Goal: Navigation & Orientation: Understand site structure

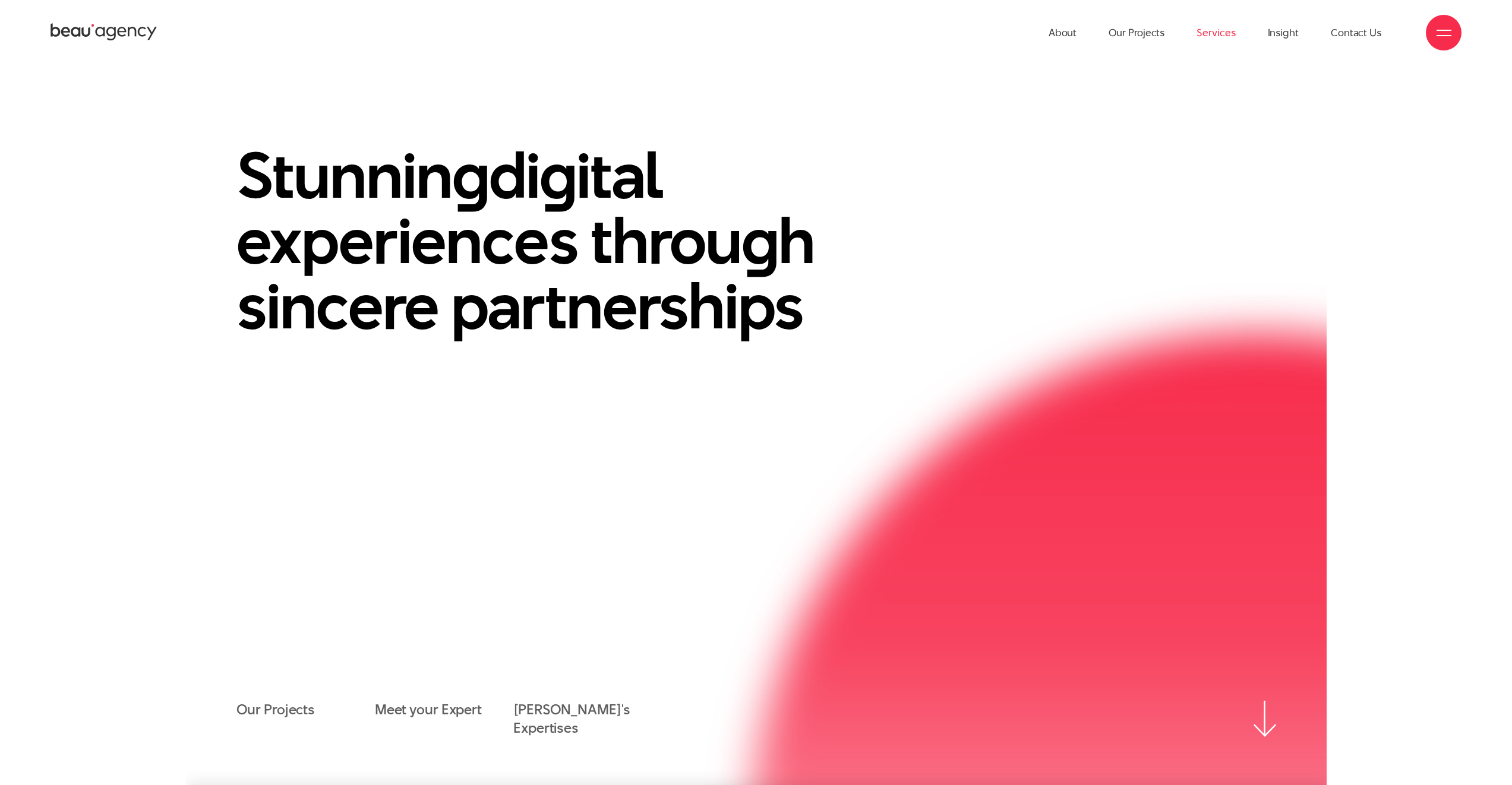
click at [1218, 35] on link "Services" at bounding box center [1215, 33] width 39 height 65
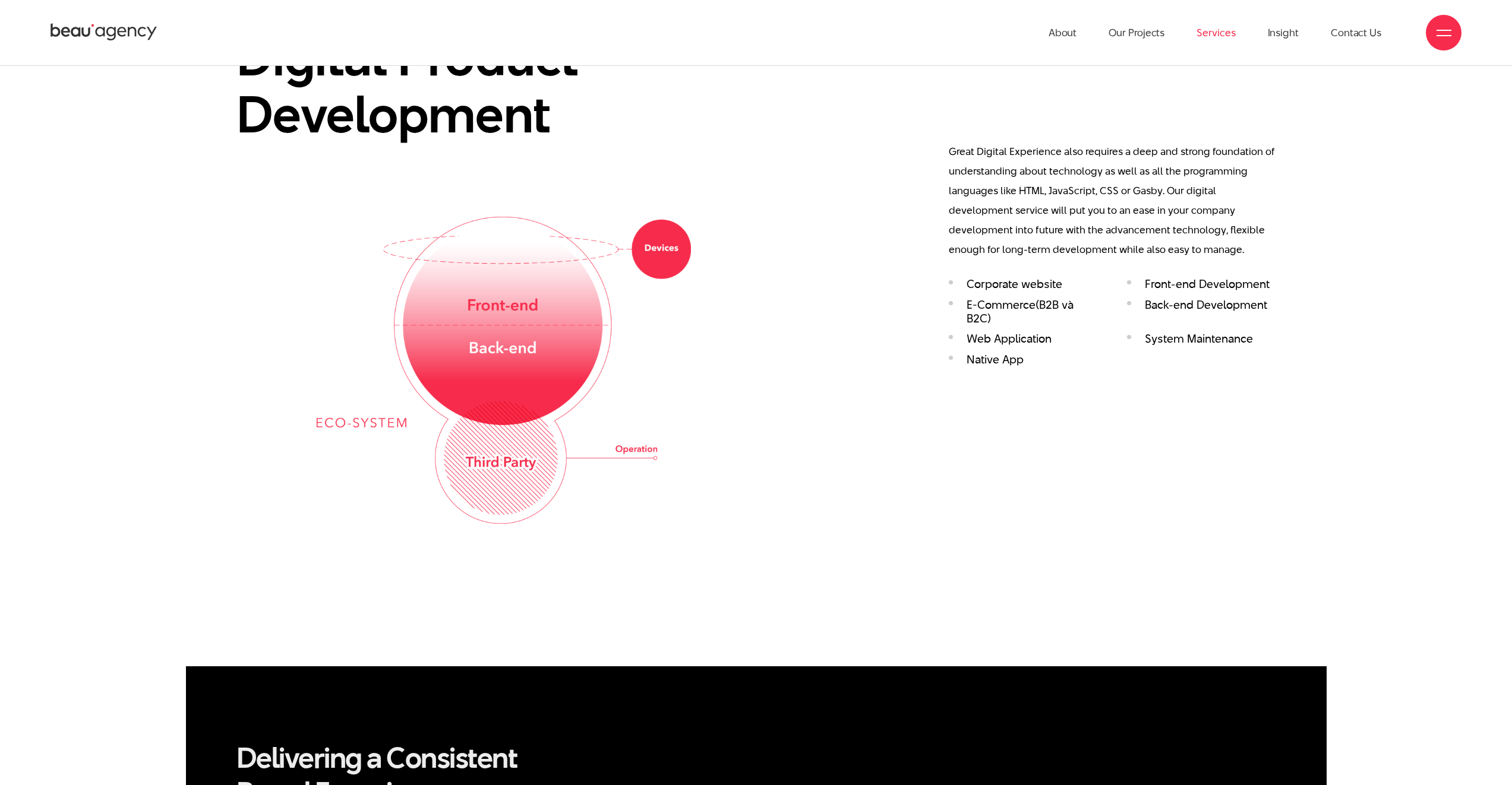
scroll to position [2303, 0]
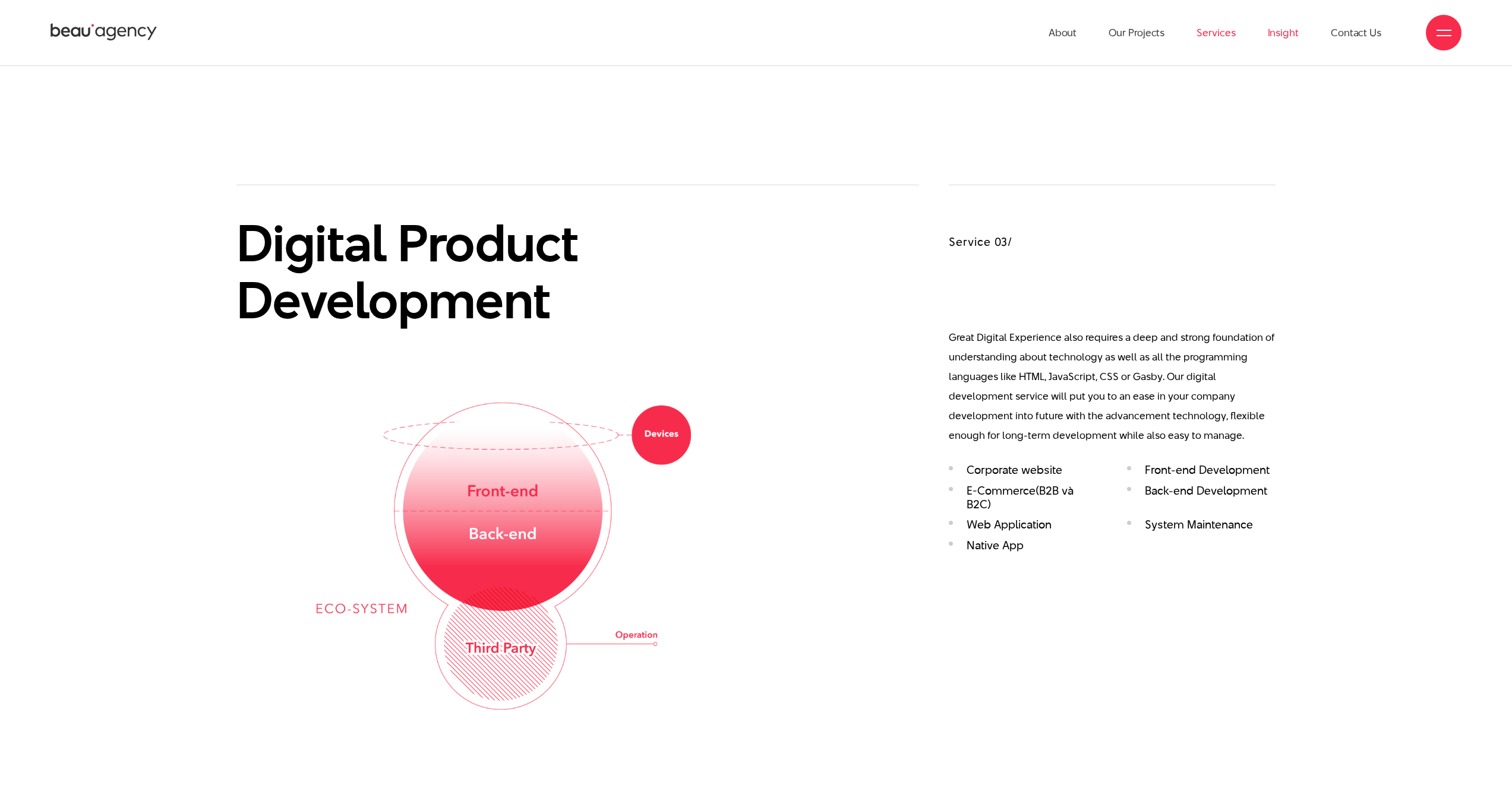
click at [1284, 33] on link "Insight" at bounding box center [1283, 33] width 31 height 65
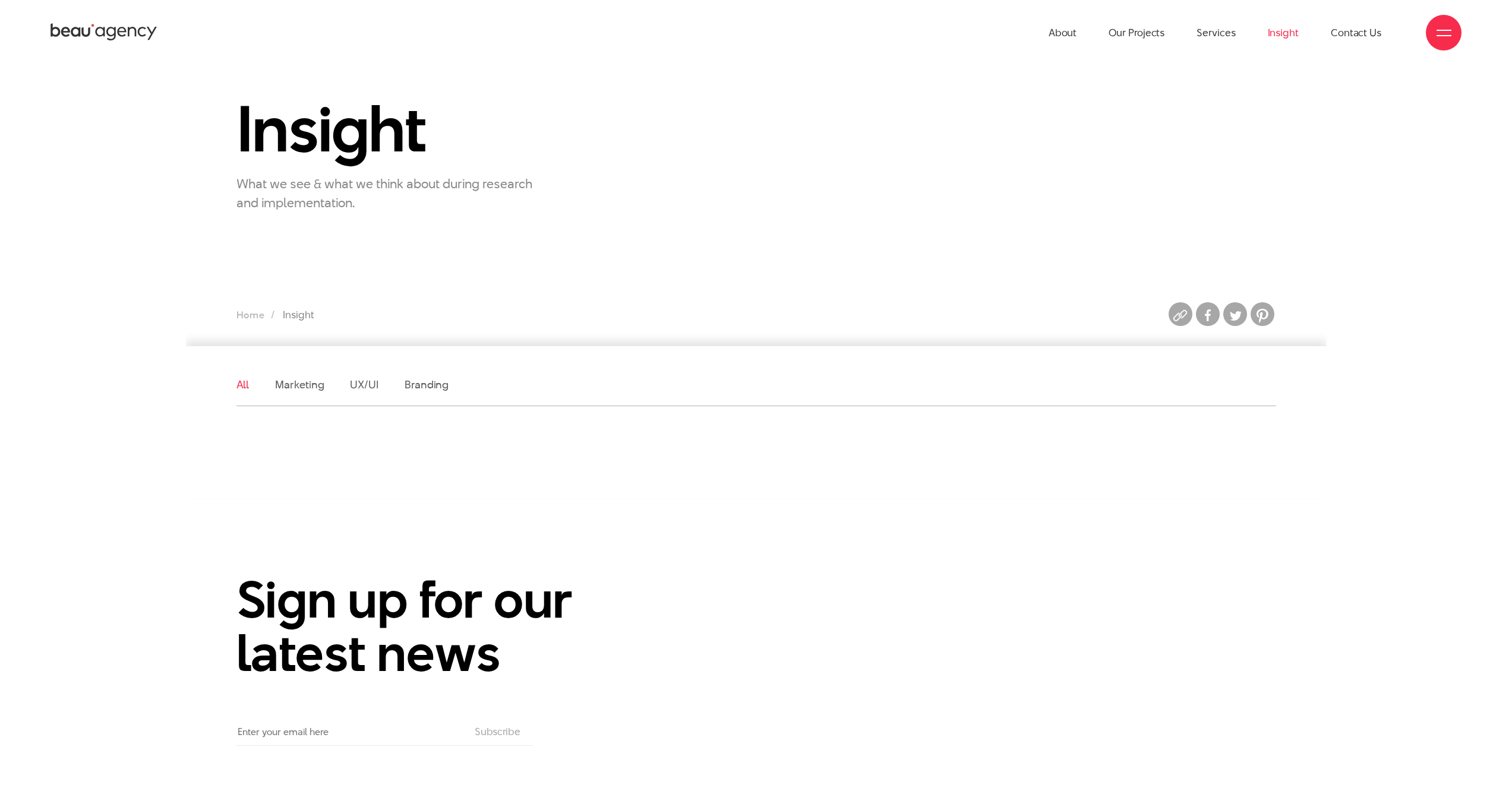
scroll to position [388, 0]
